Goal: Task Accomplishment & Management: Manage account settings

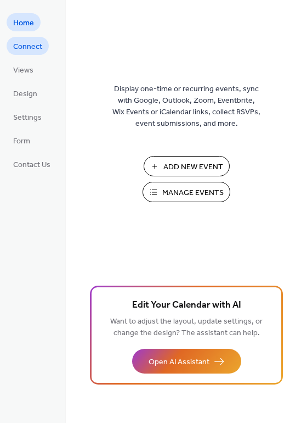
click at [25, 49] on span "Connect" at bounding box center [27, 47] width 29 height 12
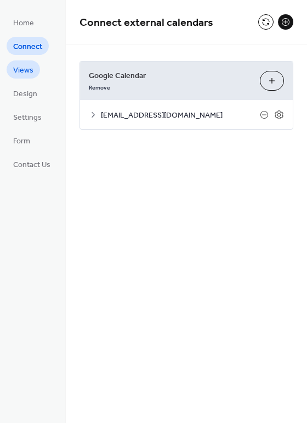
click at [25, 70] on span "Views" at bounding box center [23, 71] width 20 height 12
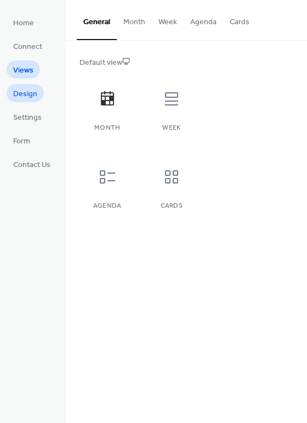
click at [24, 89] on span "Design" at bounding box center [25, 94] width 24 height 12
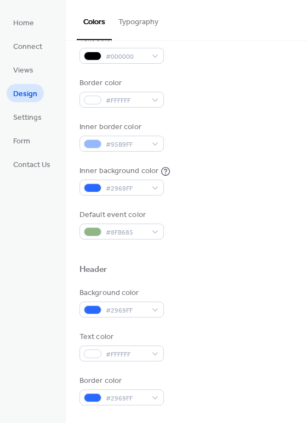
scroll to position [165, 0]
click at [36, 123] on span "Settings" at bounding box center [27, 118] width 29 height 12
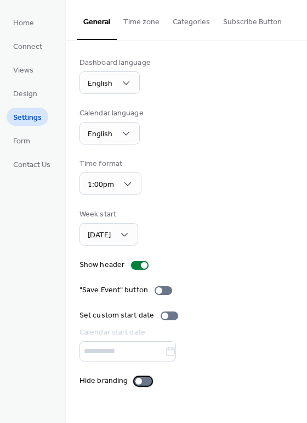
click at [144, 377] on div at bounding box center [143, 380] width 18 height 9
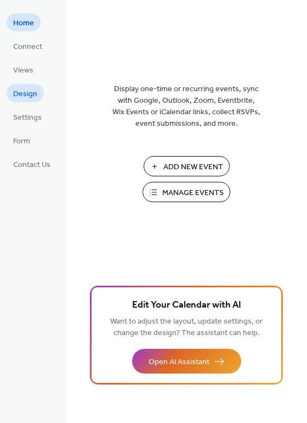
click at [27, 95] on span "Design" at bounding box center [25, 94] width 24 height 12
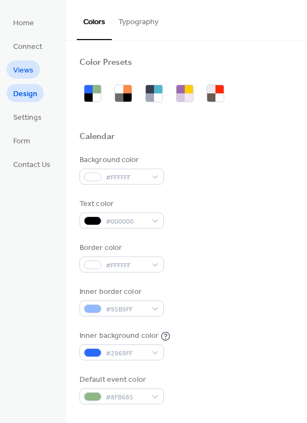
click at [28, 65] on span "Views" at bounding box center [23, 71] width 20 height 12
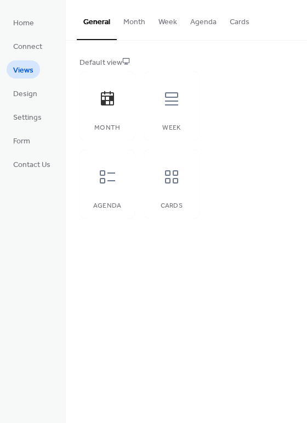
click at [195, 26] on button "Agenda" at bounding box center [204, 19] width 40 height 39
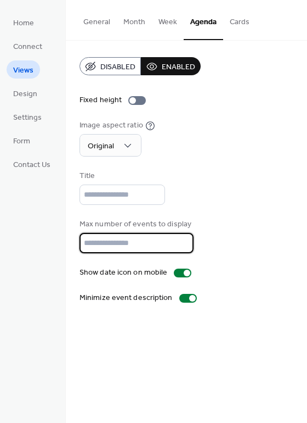
click at [108, 237] on input "**" at bounding box center [137, 243] width 114 height 20
click at [87, 240] on input "**" at bounding box center [137, 243] width 114 height 20
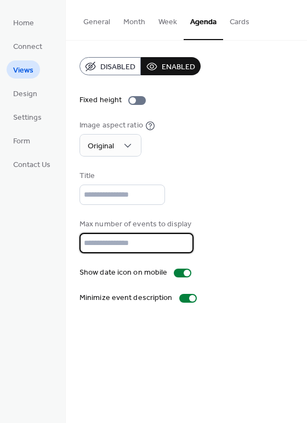
click at [87, 240] on input "**" at bounding box center [137, 243] width 114 height 20
type input "*"
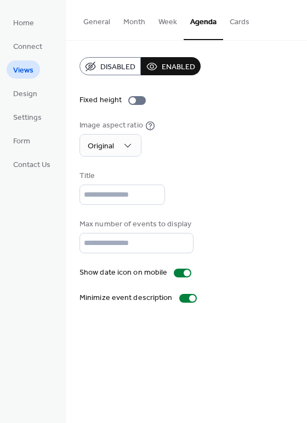
click at [209, 199] on div "Title" at bounding box center [187, 187] width 214 height 35
click at [184, 271] on div at bounding box center [187, 272] width 7 height 7
click at [184, 271] on div at bounding box center [183, 272] width 18 height 9
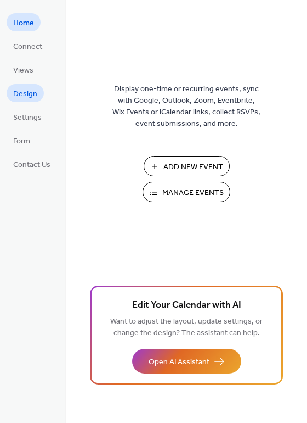
click at [34, 92] on span "Design" at bounding box center [25, 94] width 24 height 12
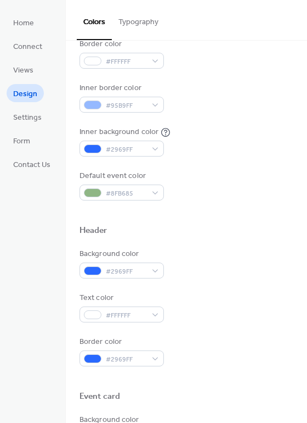
scroll to position [234, 0]
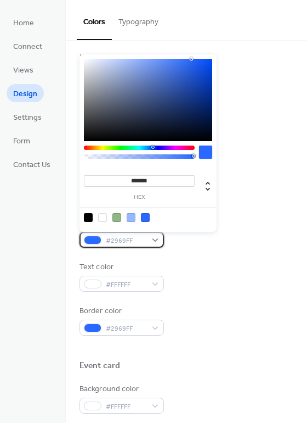
click at [112, 244] on span "#2969FF" at bounding box center [126, 241] width 41 height 12
click at [207, 283] on div "Text color #FFFFFF" at bounding box center [187, 276] width 214 height 30
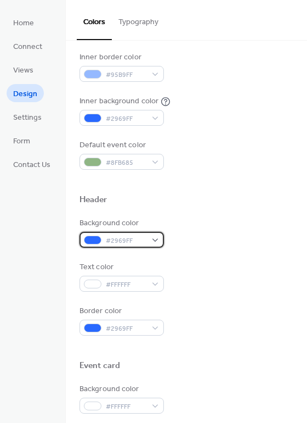
click at [145, 243] on span "#2969FF" at bounding box center [126, 241] width 41 height 12
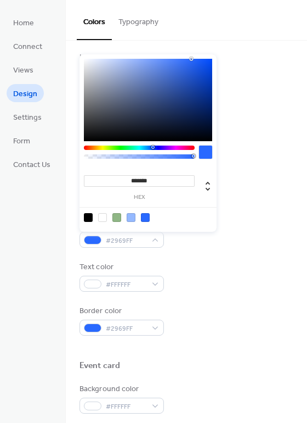
click at [145, 183] on input "*******" at bounding box center [139, 181] width 111 height 12
paste input "*"
click at [139, 182] on input "********" at bounding box center [139, 181] width 111 height 12
click at [128, 179] on input "********" at bounding box center [139, 181] width 111 height 12
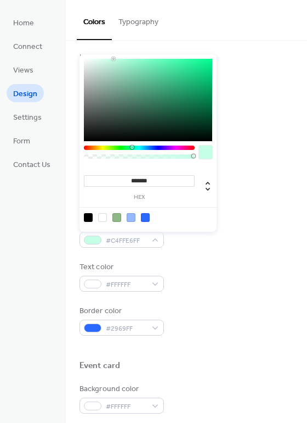
type input "*******"
click at [228, 234] on div "Background color #C4FFE6FF" at bounding box center [187, 232] width 214 height 30
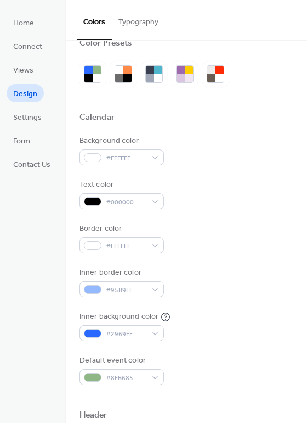
scroll to position [0, 0]
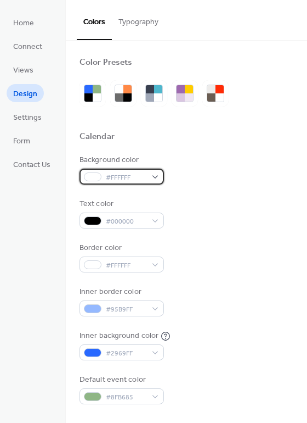
click at [136, 177] on span "#FFFFFF" at bounding box center [126, 178] width 41 height 12
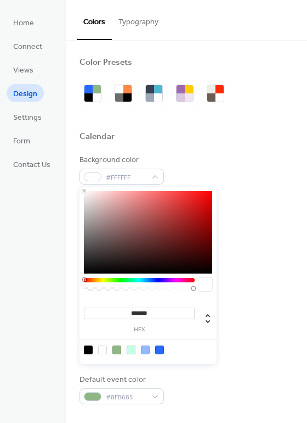
click at [126, 308] on input "*******" at bounding box center [139, 313] width 111 height 12
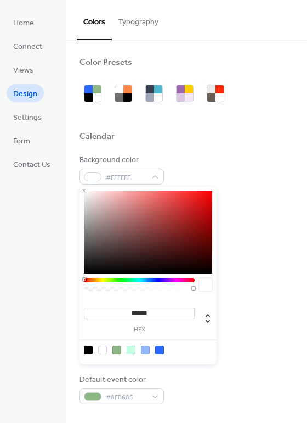
paste input
type input "*******"
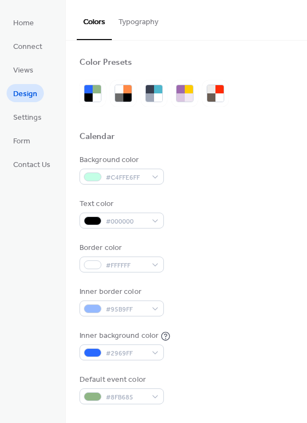
click at [257, 291] on div "Inner border color #95B9FF" at bounding box center [187, 301] width 214 height 30
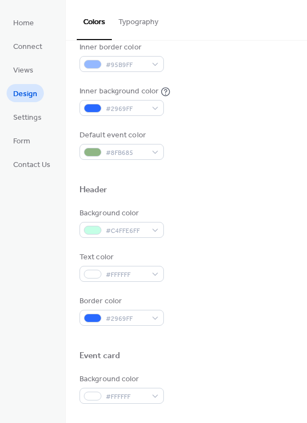
scroll to position [245, 0]
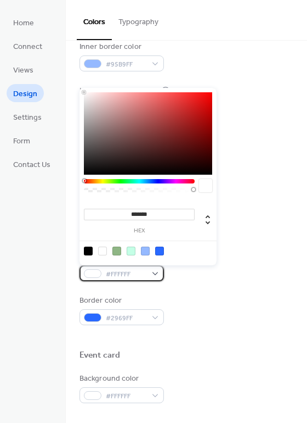
click at [125, 277] on span "#FFFFFF" at bounding box center [126, 274] width 41 height 12
click at [147, 253] on div at bounding box center [145, 250] width 9 height 9
type input "*******"
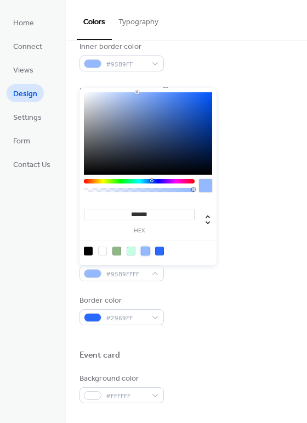
click at [214, 309] on div "Border color #2969FF" at bounding box center [187, 310] width 214 height 30
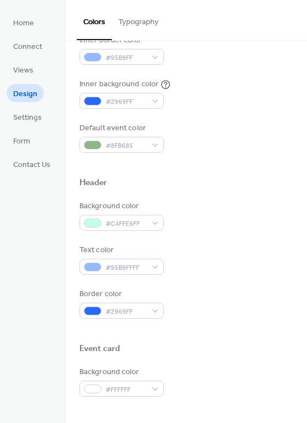
scroll to position [252, 0]
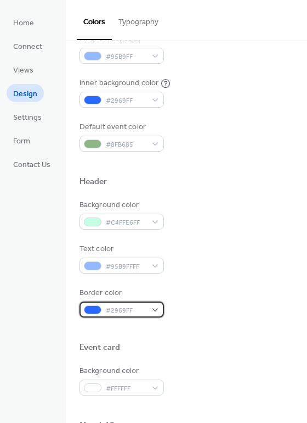
click at [144, 309] on span "#2969FF" at bounding box center [126, 311] width 41 height 12
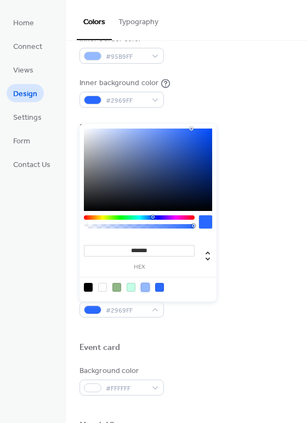
click at [145, 291] on div at bounding box center [145, 287] width 9 height 9
type input "*******"
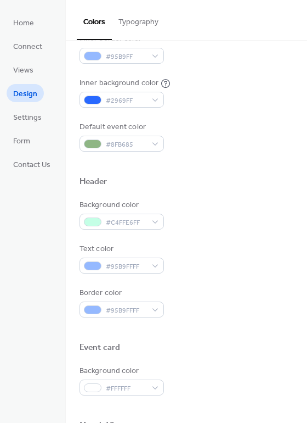
click at [198, 339] on div at bounding box center [187, 329] width 214 height 25
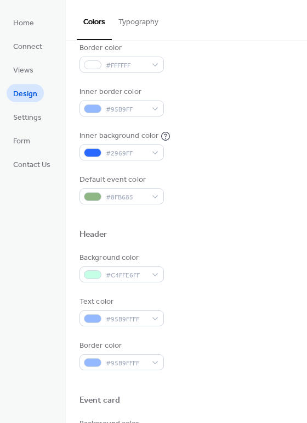
scroll to position [196, 0]
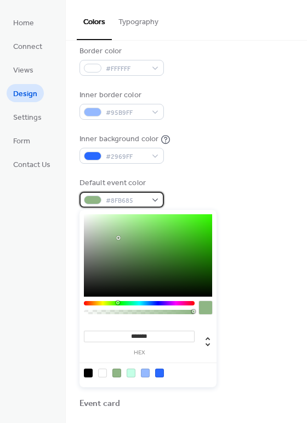
click at [121, 205] on span "#8FB685" at bounding box center [126, 201] width 41 height 12
type input "*******"
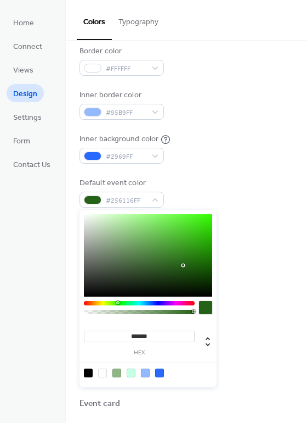
drag, startPoint x: 119, startPoint y: 239, endPoint x: 184, endPoint y: 265, distance: 69.9
click at [184, 265] on div at bounding box center [184, 266] width 2 height 2
click at [244, 222] on div at bounding box center [187, 219] width 214 height 25
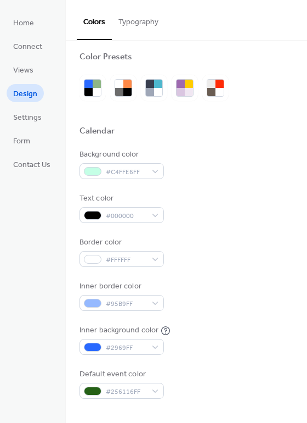
scroll to position [0, 0]
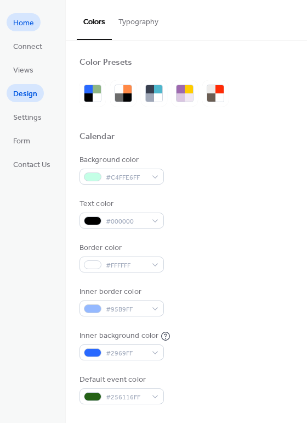
click at [28, 29] on span "Home" at bounding box center [23, 24] width 21 height 12
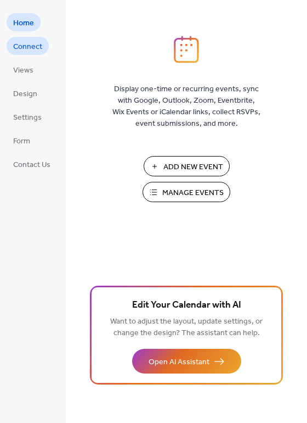
click at [28, 44] on span "Connect" at bounding box center [27, 47] width 29 height 12
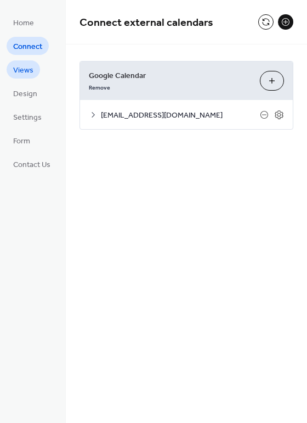
click at [29, 65] on span "Views" at bounding box center [23, 71] width 20 height 12
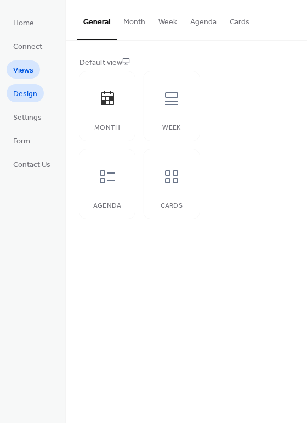
click at [28, 88] on span "Design" at bounding box center [25, 94] width 24 height 12
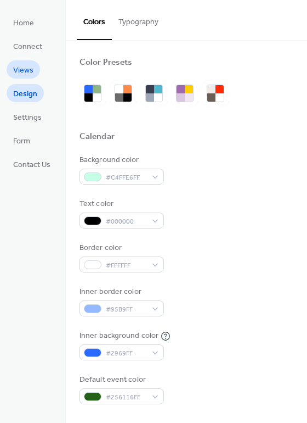
click at [31, 72] on span "Views" at bounding box center [23, 71] width 20 height 12
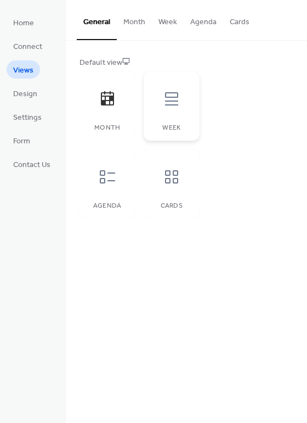
click at [167, 97] on icon at bounding box center [171, 98] width 13 height 13
click at [190, 21] on button "Agenda" at bounding box center [204, 19] width 40 height 39
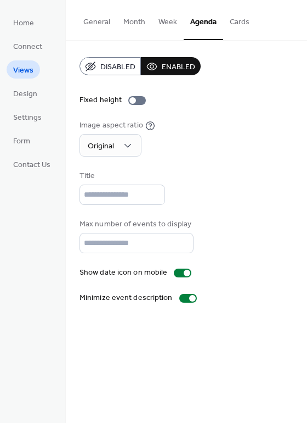
click at [207, 105] on div "Fixed height" at bounding box center [187, 100] width 214 height 12
click at [123, 71] on span "Disabled" at bounding box center [117, 67] width 35 height 12
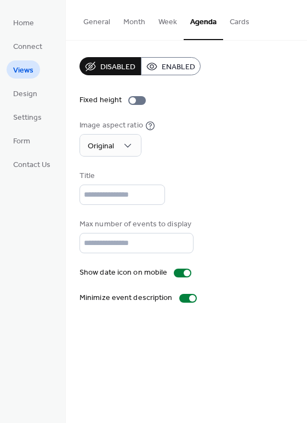
click at [160, 65] on button "Enabled" at bounding box center [171, 66] width 60 height 18
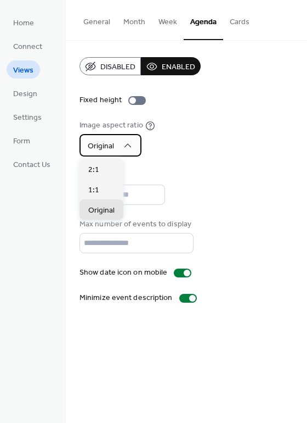
click at [129, 145] on icon at bounding box center [128, 145] width 7 height 4
click at [211, 168] on div "Disabled Enabled Fixed height Image aspect ratio Original Title Max number of e…" at bounding box center [187, 180] width 214 height 246
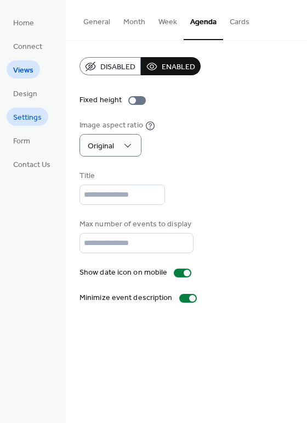
click at [37, 118] on span "Settings" at bounding box center [27, 118] width 29 height 12
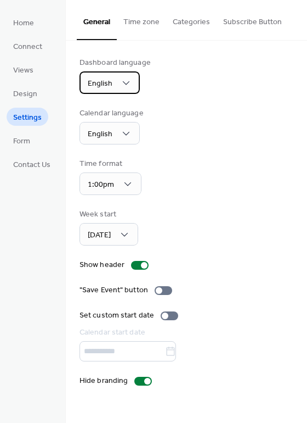
click at [105, 89] on span "English" at bounding box center [100, 83] width 25 height 15
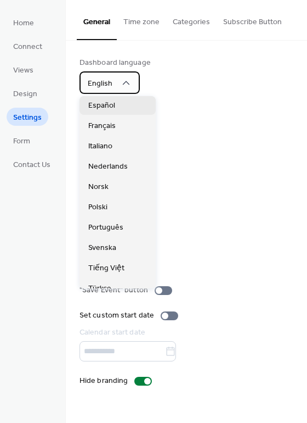
scroll to position [275, 0]
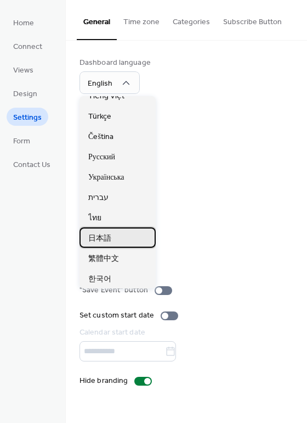
click at [102, 233] on span "日本語" at bounding box center [99, 239] width 23 height 12
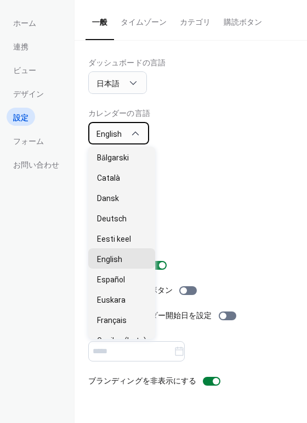
click at [125, 131] on div "English" at bounding box center [118, 133] width 61 height 22
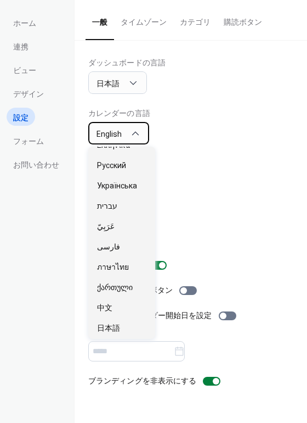
scroll to position [559, 0]
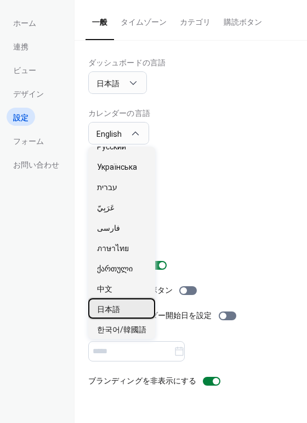
click at [121, 302] on div "日本語" at bounding box center [121, 308] width 67 height 20
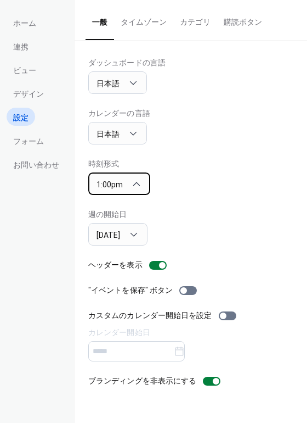
click at [121, 189] on span "1:00pm" at bounding box center [110, 185] width 26 height 12
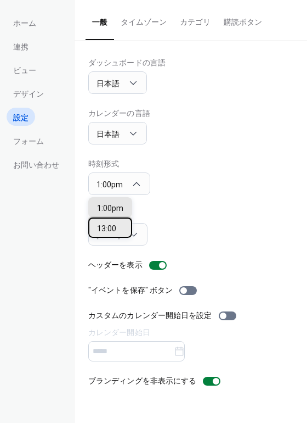
click at [119, 219] on div "13:00" at bounding box center [110, 227] width 44 height 20
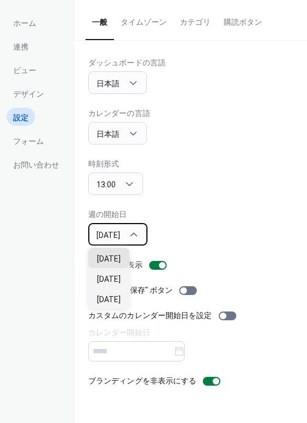
click at [127, 238] on div "日曜日" at bounding box center [117, 234] width 59 height 22
click at [119, 271] on div "月曜日" at bounding box center [108, 278] width 41 height 20
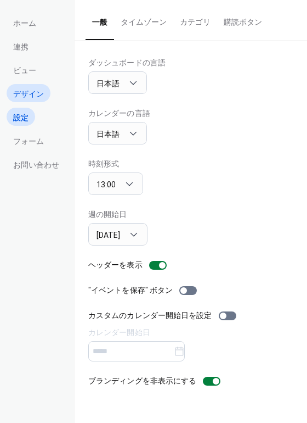
click at [30, 91] on span "デザイン" at bounding box center [28, 94] width 31 height 12
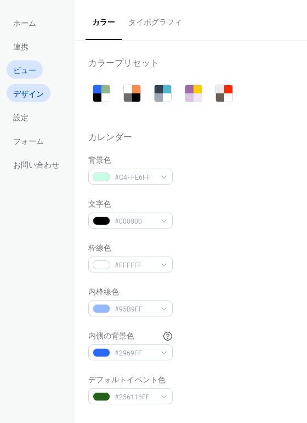
click at [22, 67] on span "ビュー" at bounding box center [24, 71] width 23 height 12
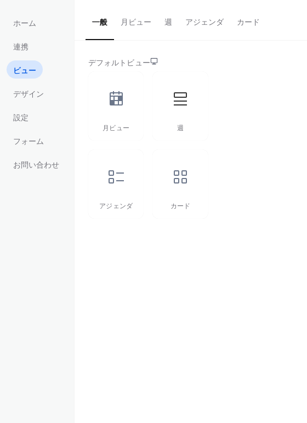
click at [200, 20] on button "アジェンダ" at bounding box center [205, 19] width 52 height 39
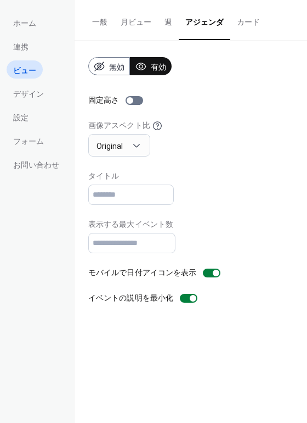
click at [218, 157] on div "無効 有効 固定高さ 画像アスペクト比 Original タイトル 表示する最大イベント数 * モバイルで日付アイコンを表示 イベントの説明を最小化" at bounding box center [190, 180] width 205 height 246
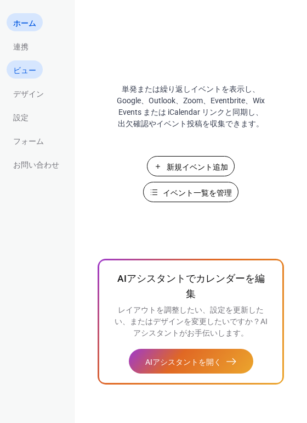
click at [23, 71] on span "ビュー" at bounding box center [24, 71] width 23 height 12
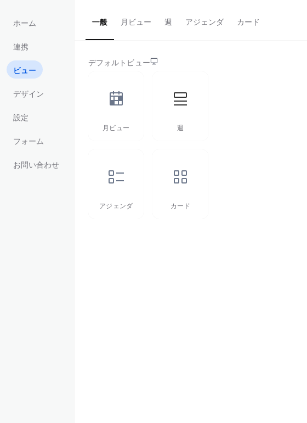
click at [201, 30] on button "アジェンダ" at bounding box center [205, 19] width 52 height 39
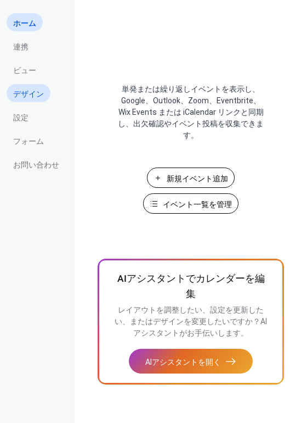
click at [30, 95] on span "デザイン" at bounding box center [28, 94] width 31 height 12
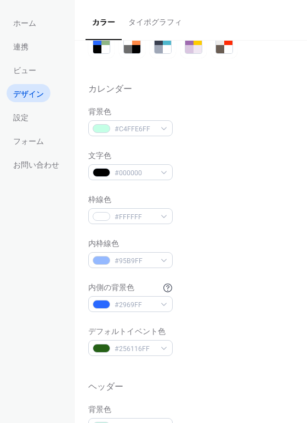
scroll to position [50, 0]
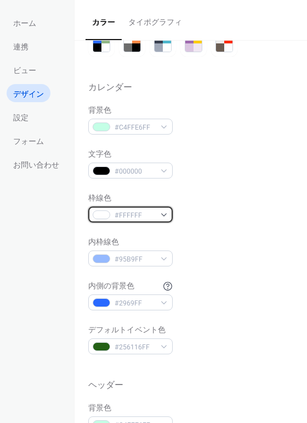
click at [149, 207] on div "#FFFFFF" at bounding box center [130, 214] width 85 height 16
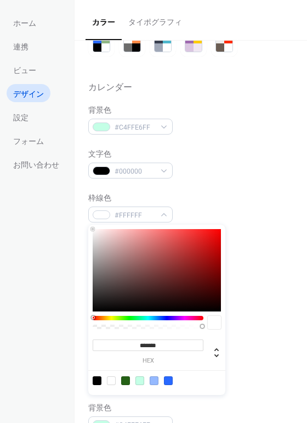
click at [170, 346] on input "*******" at bounding box center [148, 345] width 111 height 12
paste input
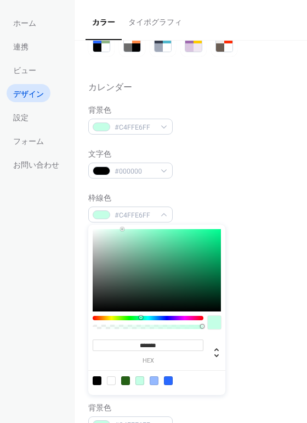
type input "*******"
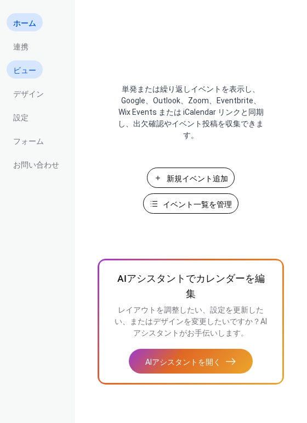
click at [20, 67] on span "ビュー" at bounding box center [24, 71] width 23 height 12
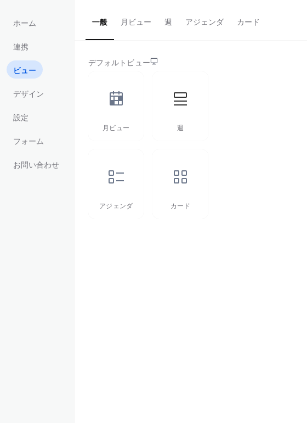
click at [216, 22] on button "アジェンダ" at bounding box center [205, 19] width 52 height 39
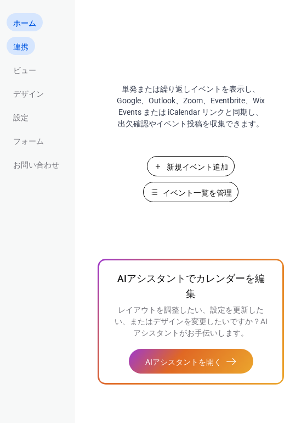
click at [18, 50] on span "連携" at bounding box center [20, 47] width 15 height 12
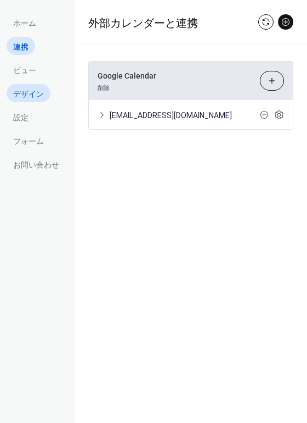
click at [22, 95] on span "デザイン" at bounding box center [28, 94] width 31 height 12
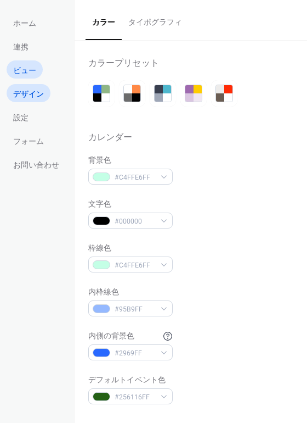
click at [35, 70] on span "ビュー" at bounding box center [24, 71] width 23 height 12
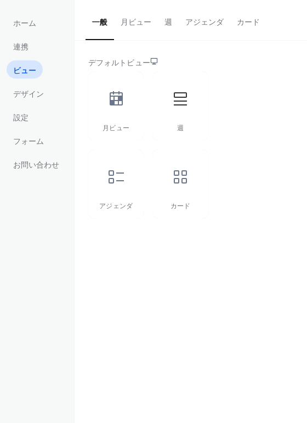
click at [209, 27] on button "アジェンダ" at bounding box center [205, 19] width 52 height 39
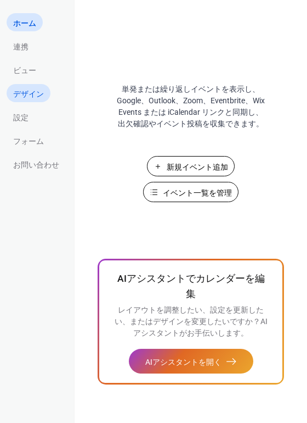
click at [21, 92] on span "デザイン" at bounding box center [28, 94] width 31 height 12
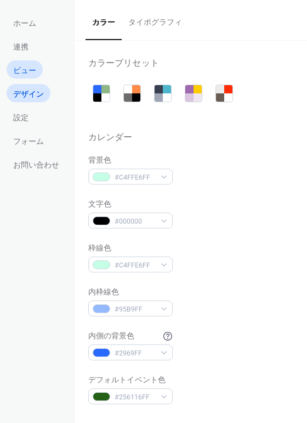
click at [25, 71] on span "ビュー" at bounding box center [24, 71] width 23 height 12
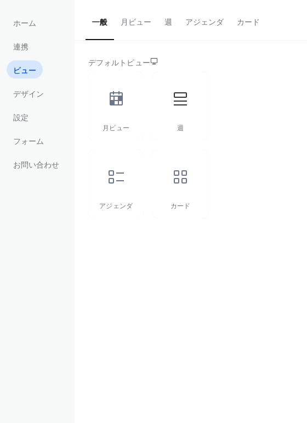
click at [212, 25] on button "アジェンダ" at bounding box center [205, 19] width 52 height 39
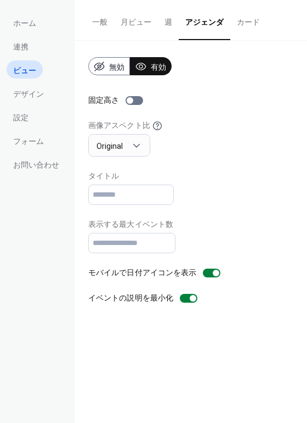
click at [117, 63] on span "無効" at bounding box center [116, 67] width 15 height 12
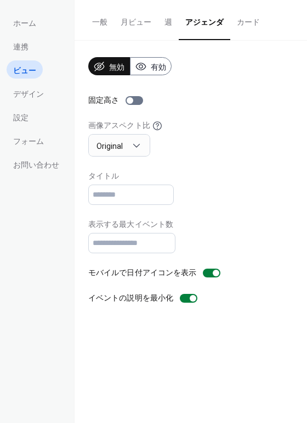
click at [139, 63] on button "有効" at bounding box center [151, 66] width 42 height 18
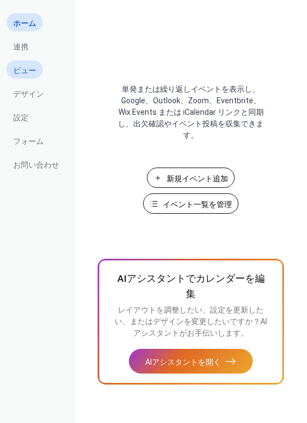
click at [24, 71] on span "ビュー" at bounding box center [24, 71] width 23 height 12
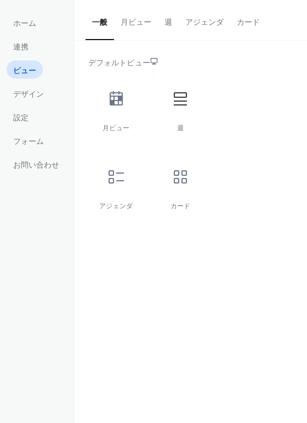
click at [218, 25] on button "アジェンダ" at bounding box center [205, 19] width 52 height 39
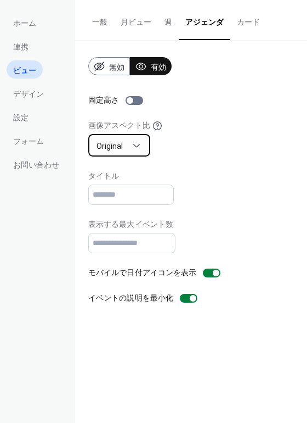
click at [115, 153] on div "Original" at bounding box center [119, 145] width 62 height 22
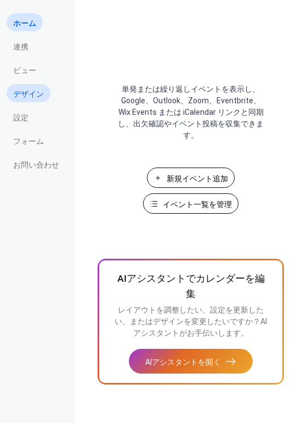
click at [33, 97] on span "デザイン" at bounding box center [28, 94] width 31 height 12
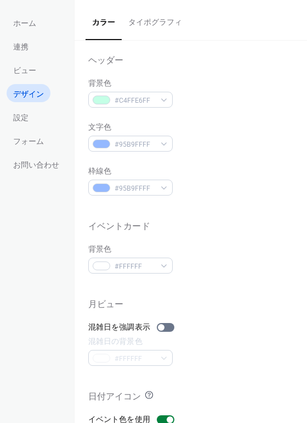
click at [165, 24] on button "タイポグラフィ" at bounding box center [155, 19] width 67 height 39
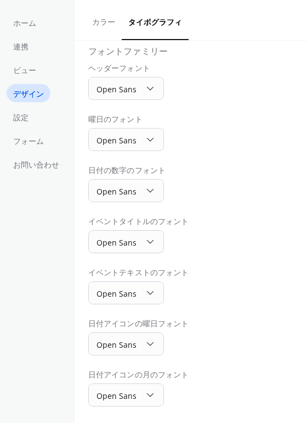
click at [209, 121] on div "曜日のフォント Open Sans" at bounding box center [190, 132] width 205 height 37
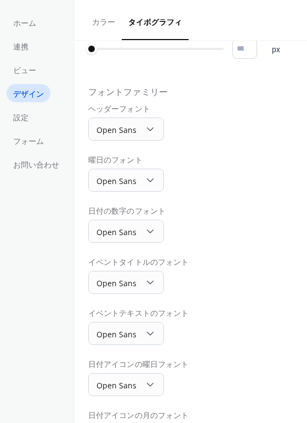
scroll to position [0, 0]
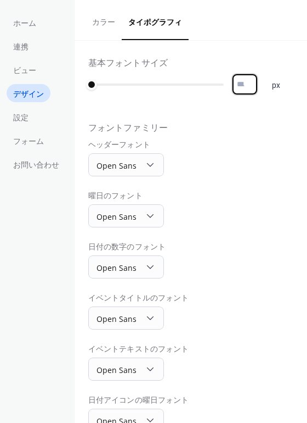
click at [246, 82] on input "*" at bounding box center [245, 84] width 25 height 20
click at [236, 82] on input "*" at bounding box center [245, 84] width 25 height 20
type input "*"
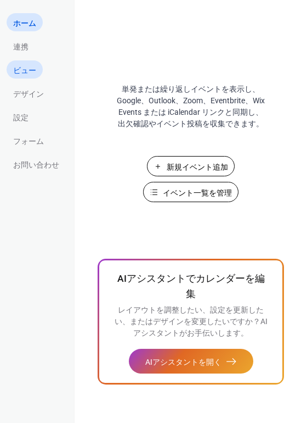
click at [26, 75] on span "ビュー" at bounding box center [24, 71] width 23 height 12
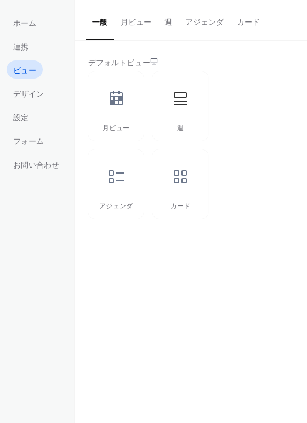
click at [215, 21] on button "アジェンダ" at bounding box center [205, 19] width 52 height 39
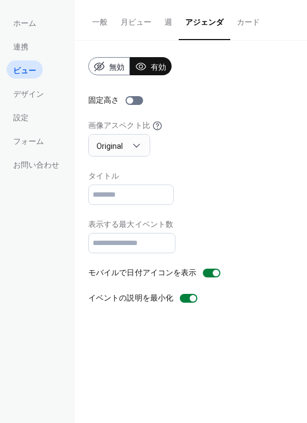
click at [235, 145] on div "画像アスペクト比 Original" at bounding box center [190, 138] width 205 height 37
click at [24, 40] on link "連携" at bounding box center [21, 46] width 29 height 18
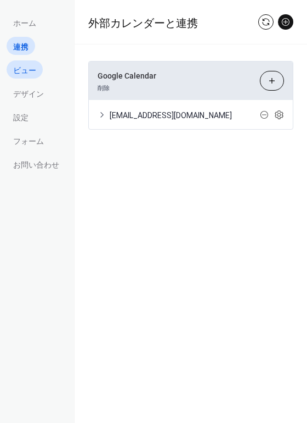
click at [24, 73] on span "ビュー" at bounding box center [24, 71] width 23 height 12
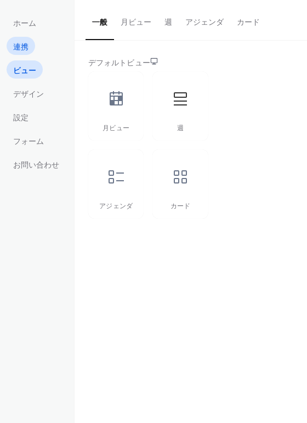
click at [24, 50] on span "連携" at bounding box center [20, 47] width 15 height 12
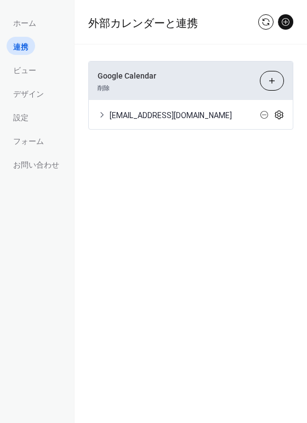
click at [282, 112] on icon at bounding box center [279, 115] width 10 height 10
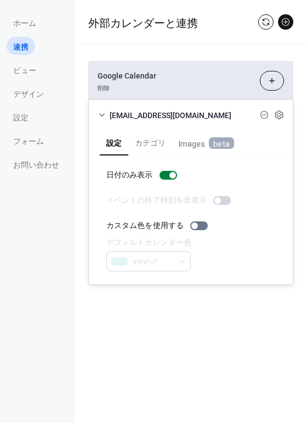
click at [199, 142] on span "Images beta" at bounding box center [206, 143] width 55 height 13
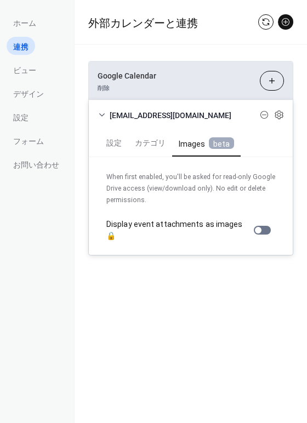
click at [120, 146] on button "設定" at bounding box center [114, 141] width 29 height 25
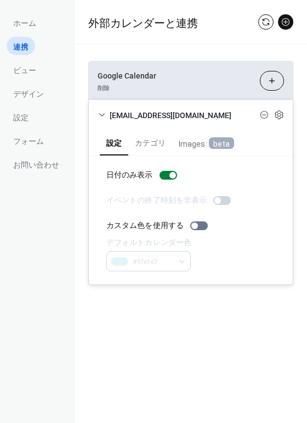
click at [172, 119] on span "neverland.schedule@gmail.com" at bounding box center [185, 116] width 150 height 12
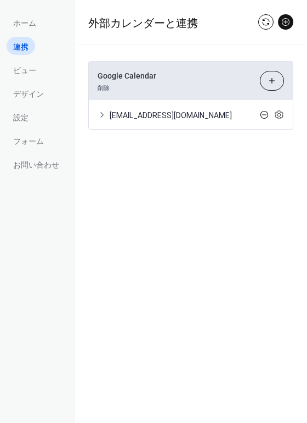
click at [264, 111] on icon at bounding box center [264, 114] width 9 height 9
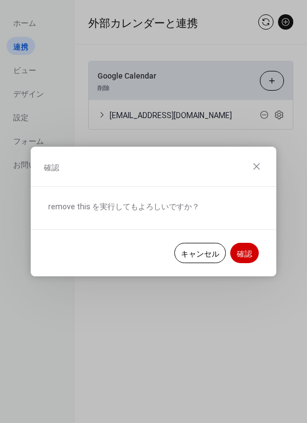
click at [244, 248] on span "確認" at bounding box center [244, 254] width 15 height 12
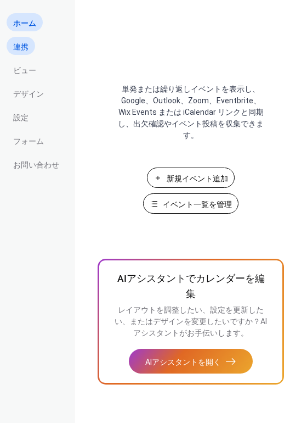
click at [22, 49] on span "連携" at bounding box center [20, 47] width 15 height 12
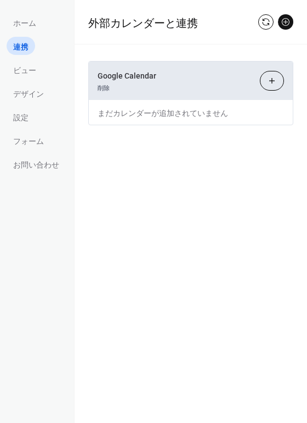
click at [268, 83] on button "カレンダーを選択" at bounding box center [272, 81] width 24 height 20
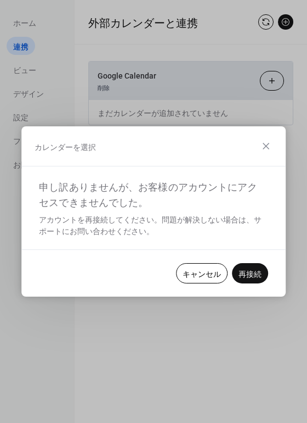
click at [247, 275] on span "再接続" at bounding box center [250, 274] width 23 height 12
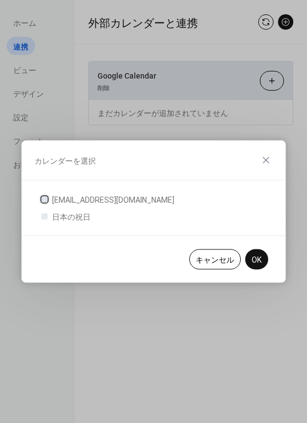
click at [80, 198] on span "neverland.schedule@gmail.com" at bounding box center [113, 200] width 122 height 12
click at [258, 262] on span "OK" at bounding box center [257, 260] width 10 height 12
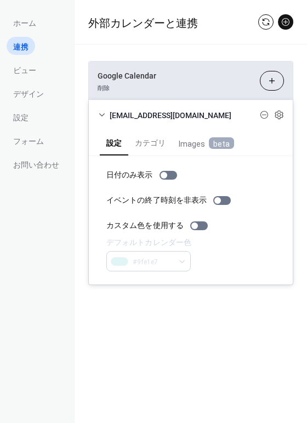
click at [153, 317] on div "外部カレンダーと連携 Google Calendar 削除 カレンダーを選択 neverland.schedule@gmail.com 設定 カテゴリ Ima…" at bounding box center [191, 159] width 233 height 318
click at [155, 185] on div "日付のみ表示 イベントの終了時刻を非表示 カスタム色を使用する デフォルトカレンダー色 #9fe1e7" at bounding box center [190, 220] width 169 height 102
click at [194, 224] on div at bounding box center [195, 225] width 7 height 7
click at [168, 294] on div "Google Calendar 削除 カレンダーを選択 neverland.schedule@gmail.com 設定 カテゴリ Images beta 日付…" at bounding box center [191, 172] width 233 height 257
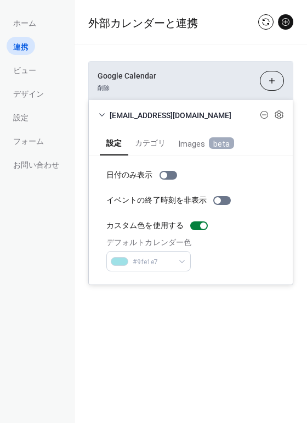
click at [180, 54] on div "Google Calendar 削除 カレンダーを選択 neverland.schedule@gmail.com 設定 カテゴリ Images beta 日付…" at bounding box center [191, 172] width 233 height 257
click at [260, 24] on button at bounding box center [265, 21] width 15 height 15
click at [268, 78] on button "カレンダーを選択" at bounding box center [272, 81] width 24 height 20
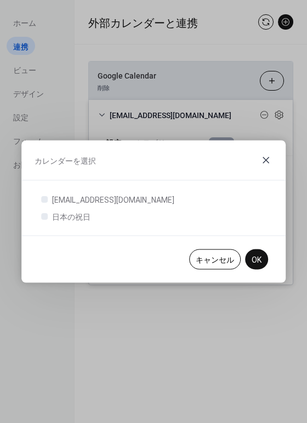
click at [262, 157] on icon at bounding box center [266, 160] width 13 height 13
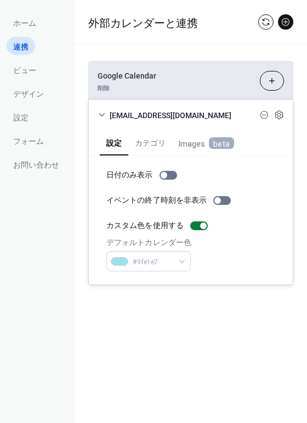
click at [235, 239] on div "デフォルトカレンダー色 #9fe1e7" at bounding box center [190, 253] width 169 height 35
click at [205, 81] on span "Google Calendar" at bounding box center [175, 76] width 154 height 12
click at [25, 72] on span "ビュー" at bounding box center [24, 71] width 23 height 12
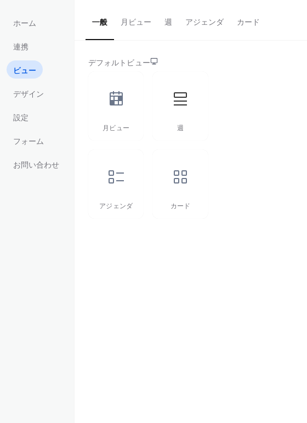
click at [205, 23] on button "アジェンダ" at bounding box center [205, 19] width 52 height 39
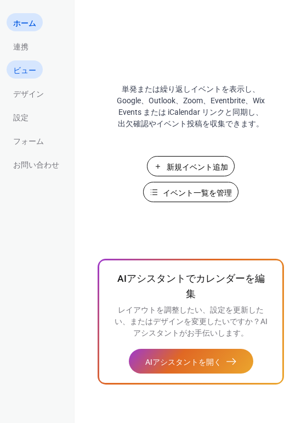
click at [32, 75] on span "ビュー" at bounding box center [24, 71] width 23 height 12
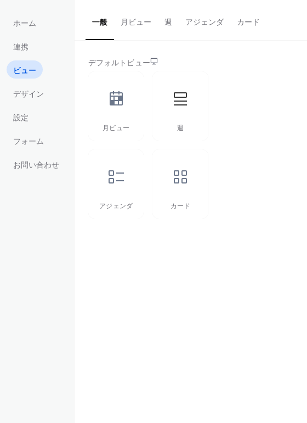
click at [205, 32] on button "アジェンダ" at bounding box center [205, 19] width 52 height 39
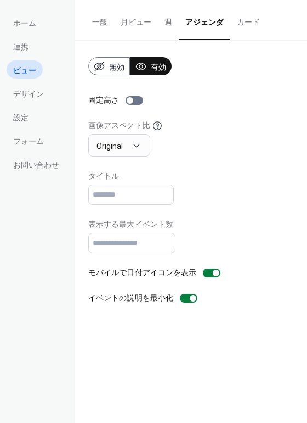
click at [116, 65] on span "無効" at bounding box center [116, 67] width 15 height 12
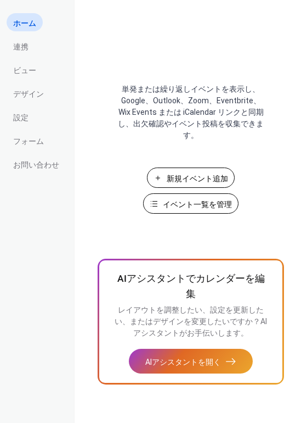
click at [23, 56] on ul "ホーム 連携 ビュー デザイン 設定 フォーム お問い合わせ" at bounding box center [36, 93] width 59 height 160
click at [22, 65] on span "ビュー" at bounding box center [24, 71] width 23 height 12
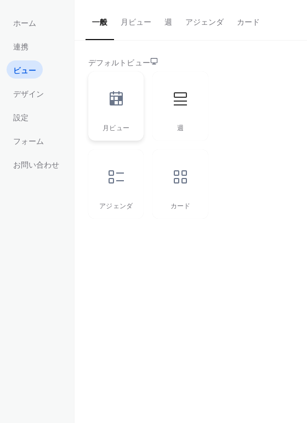
click at [112, 89] on div at bounding box center [116, 98] width 33 height 33
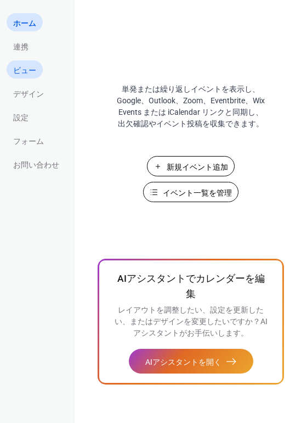
click at [30, 71] on span "ビュー" at bounding box center [24, 71] width 23 height 12
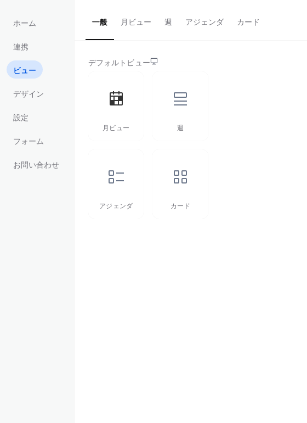
click at [211, 26] on button "アジェンダ" at bounding box center [205, 19] width 52 height 39
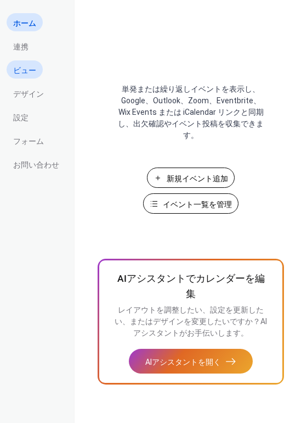
click at [27, 77] on link "ビュー" at bounding box center [25, 69] width 36 height 18
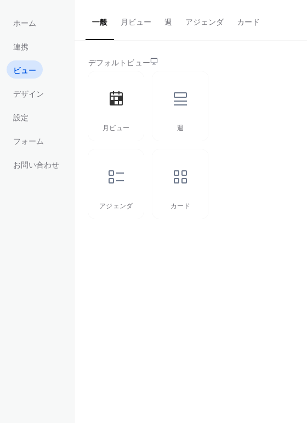
click at [204, 29] on button "アジェンダ" at bounding box center [205, 19] width 52 height 39
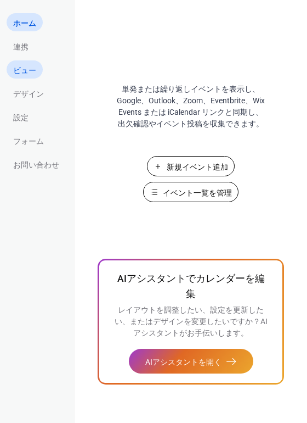
click at [31, 67] on span "ビュー" at bounding box center [24, 71] width 23 height 12
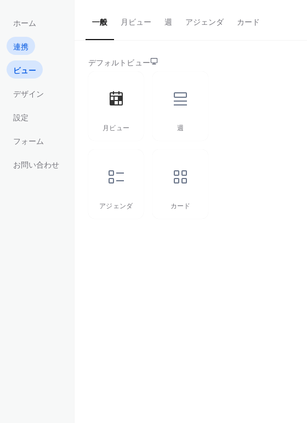
click at [21, 53] on link "連携" at bounding box center [21, 46] width 29 height 18
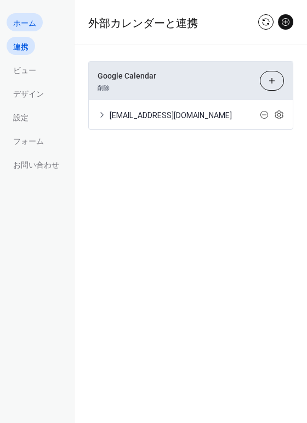
click at [20, 26] on span "ホーム" at bounding box center [24, 24] width 23 height 12
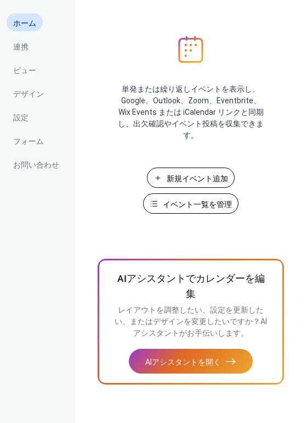
click at [124, 78] on div "単発または繰り返しイベントを表示し、Google、Outlook、Zoom、Eventbrite、Wix Events または iCalendar リンクと同…" at bounding box center [191, 229] width 233 height 387
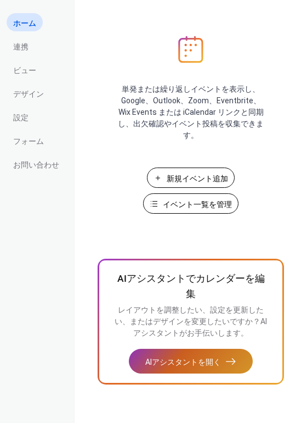
click at [180, 362] on span "AIアシスタントを開く" at bounding box center [183, 362] width 76 height 12
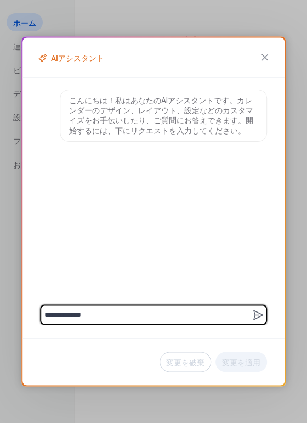
type textarea "**********"
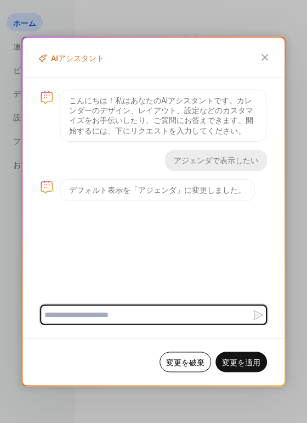
click at [249, 358] on span "変更を適用" at bounding box center [241, 363] width 38 height 12
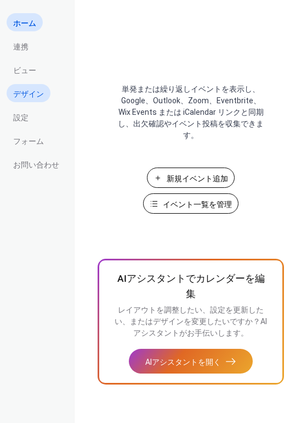
click at [26, 88] on span "デザイン" at bounding box center [28, 94] width 31 height 12
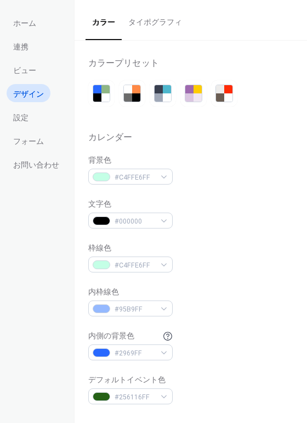
click at [143, 28] on button "タイポグラフィ" at bounding box center [155, 19] width 67 height 39
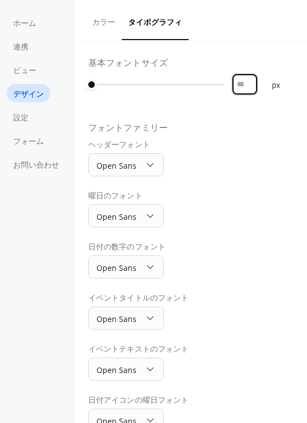
click at [240, 86] on input "*" at bounding box center [245, 84] width 25 height 20
type input "*"
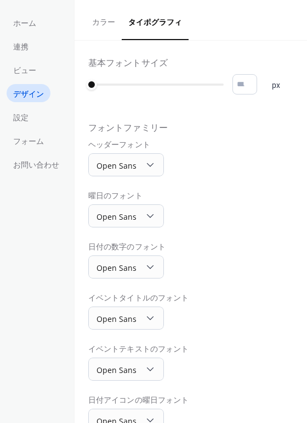
click at [258, 47] on div "基本フォントサイズ * px フォントファミリー ヘッダーフォント Open Sans 曜日のフォント Open Sans 日付の数字のフォント Open S…" at bounding box center [191, 270] width 233 height 458
